Goal: Task Accomplishment & Management: Complete application form

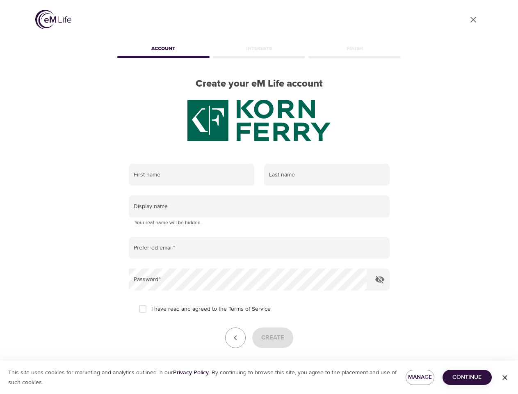
click at [191, 175] on input "text" at bounding box center [191, 175] width 125 height 22
click at [327, 175] on input "text" at bounding box center [326, 175] width 125 height 22
click at [259, 206] on input "text" at bounding box center [259, 206] width 261 height 22
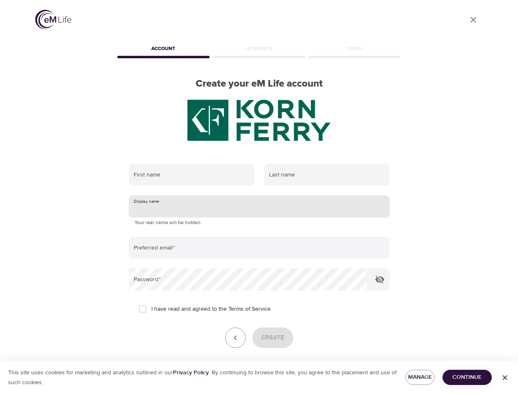
click at [259, 248] on input "email" at bounding box center [259, 248] width 261 height 22
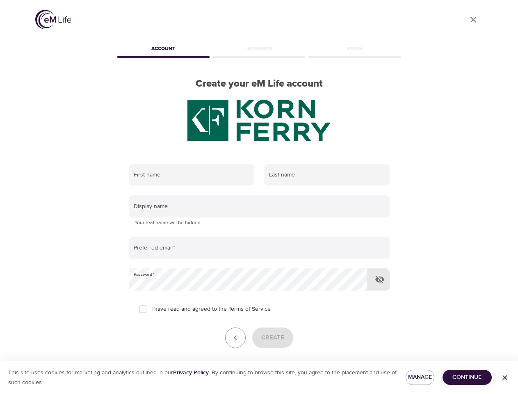
click at [380, 279] on icon "button" at bounding box center [380, 279] width 10 height 10
click at [235, 337] on icon "button" at bounding box center [235, 337] width 10 height 10
click at [272, 337] on div "Create" at bounding box center [259, 337] width 261 height 20
click at [420, 377] on span "Manage" at bounding box center [420, 377] width 16 height 10
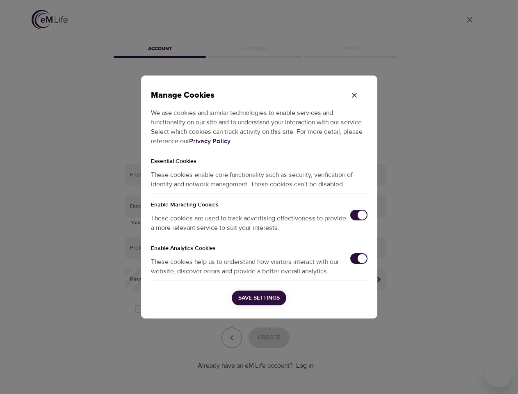
click at [467, 377] on div "Manage Cookies We use cookies and similar technologies to enable services and f…" at bounding box center [259, 197] width 518 height 394
